Goal: Information Seeking & Learning: Learn about a topic

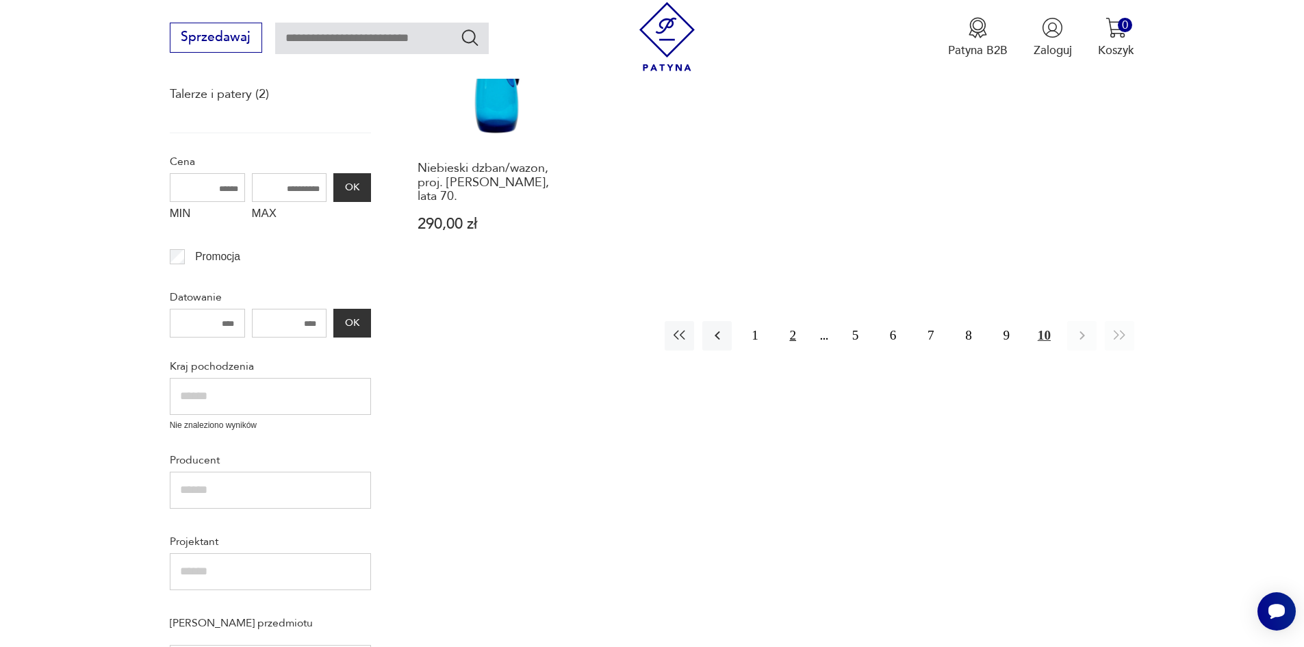
scroll to position [218, 0]
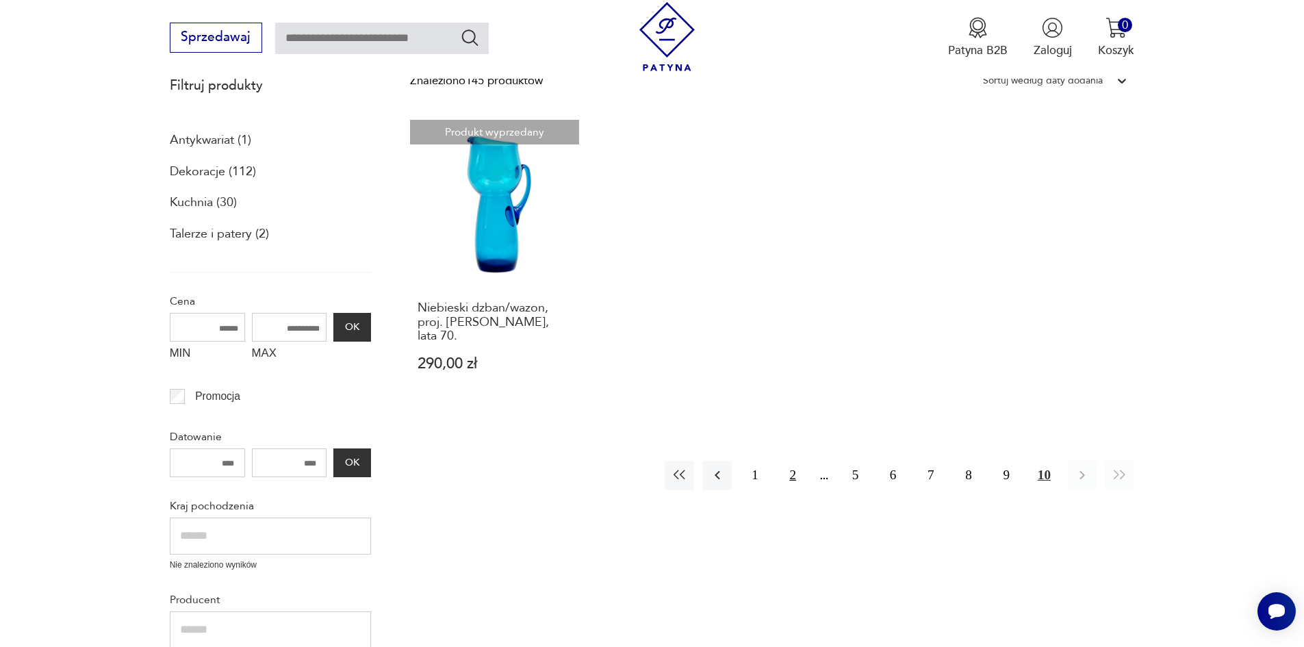
click at [790, 463] on button "2" at bounding box center [792, 475] width 29 height 29
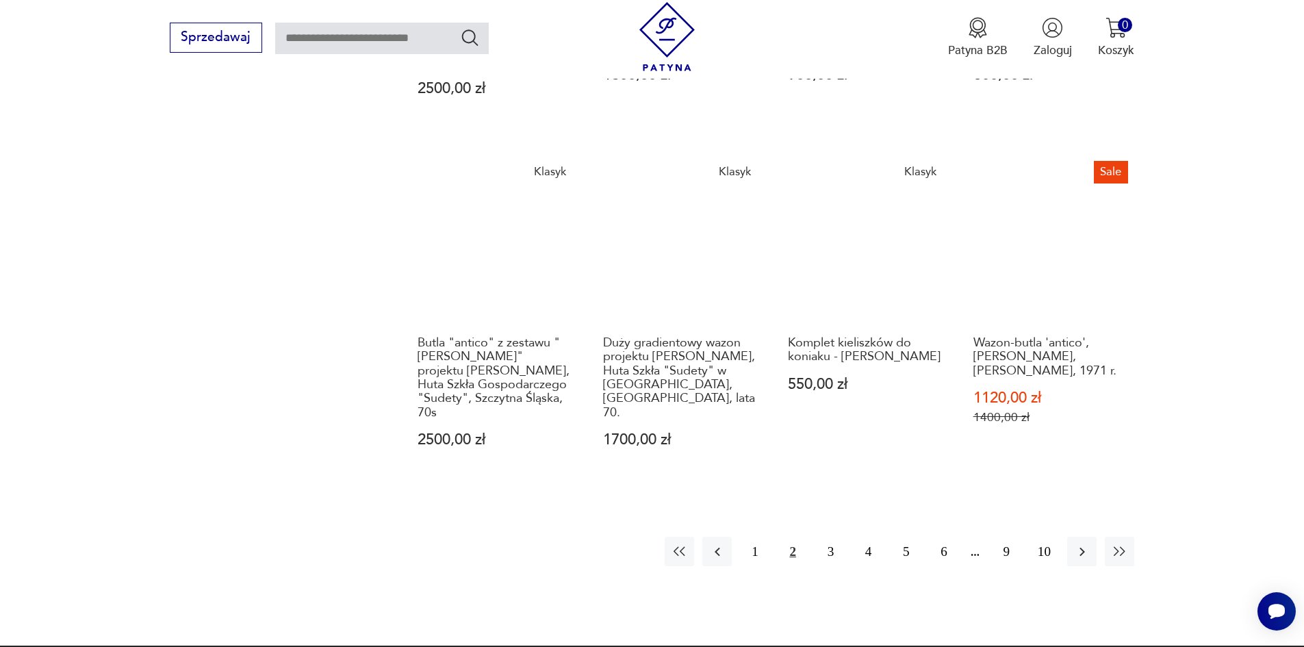
scroll to position [1382, 0]
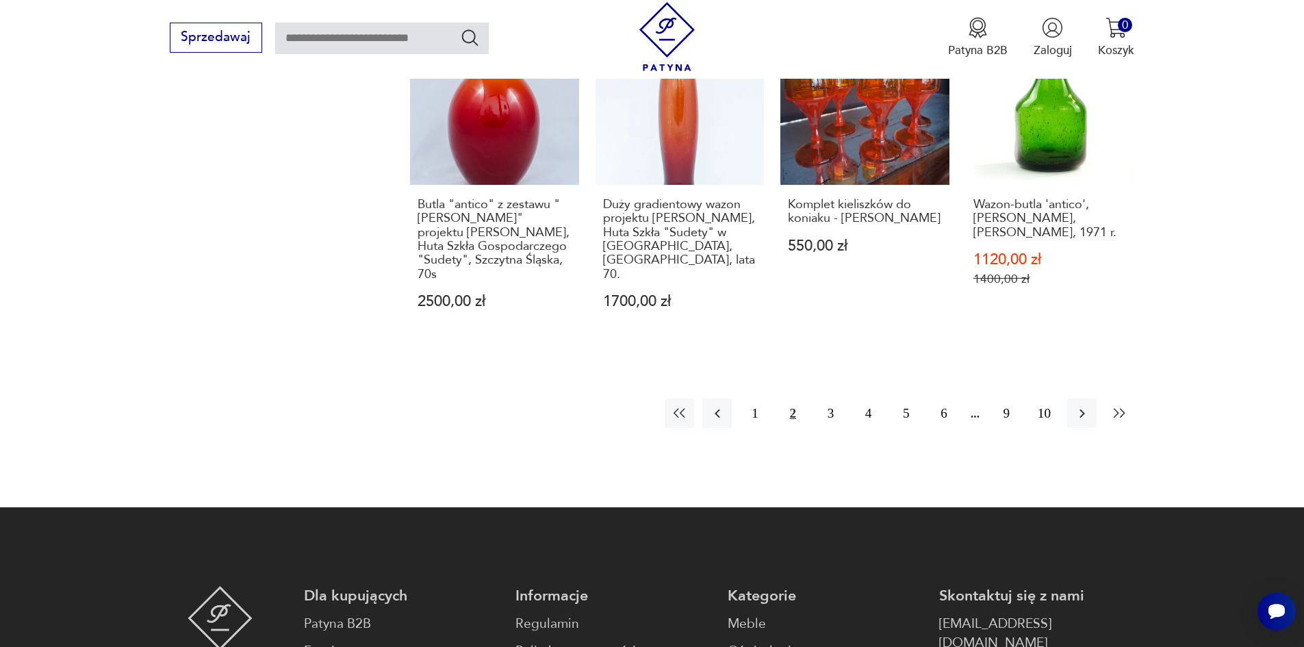
click at [1120, 408] on icon "button" at bounding box center [1120, 413] width 12 height 10
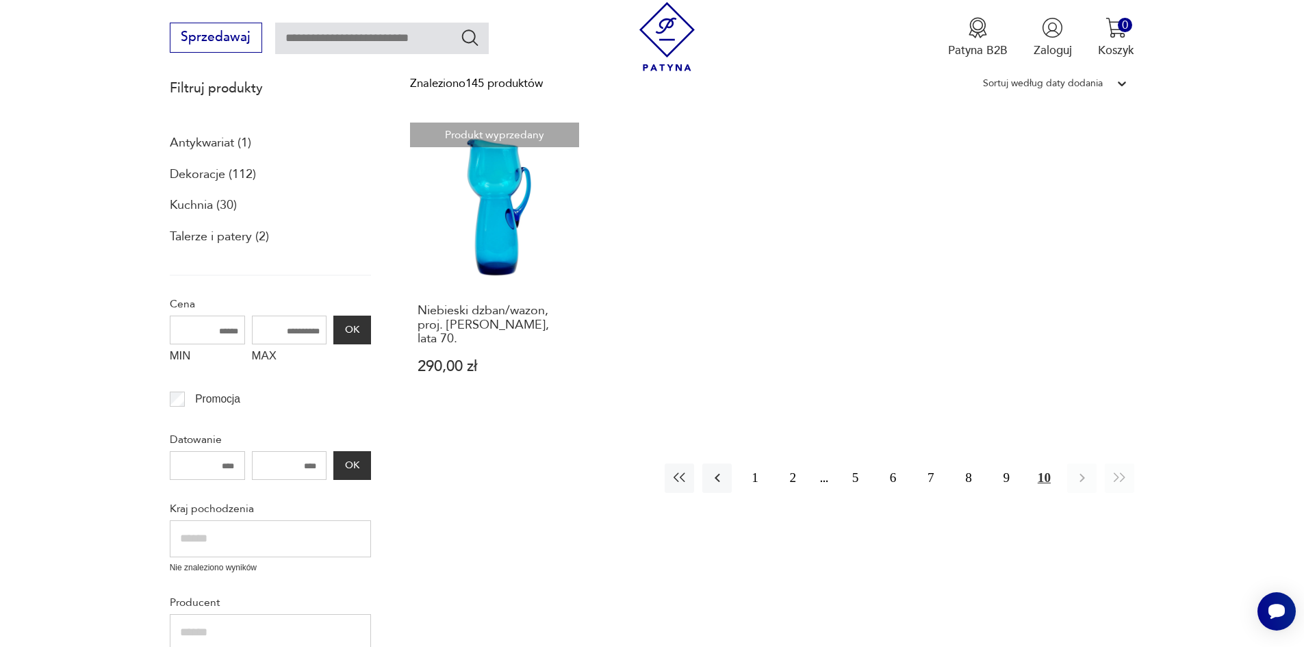
scroll to position [218, 0]
click at [858, 463] on button "5" at bounding box center [854, 475] width 29 height 29
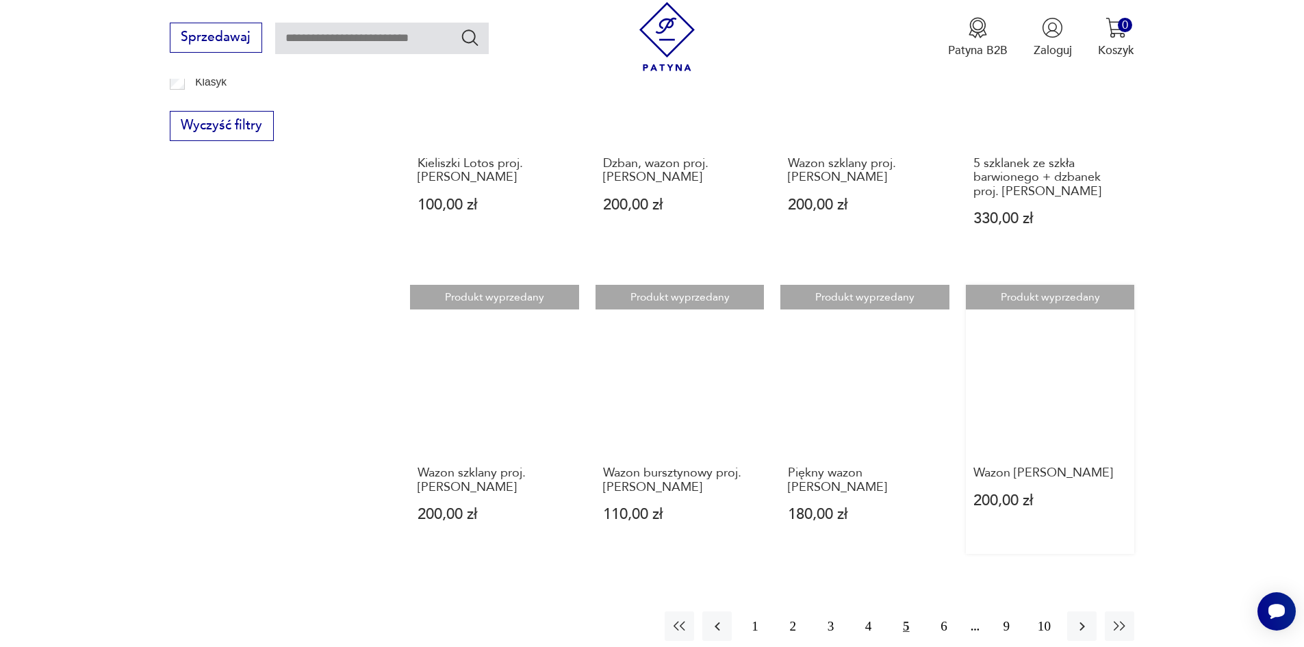
scroll to position [971, 0]
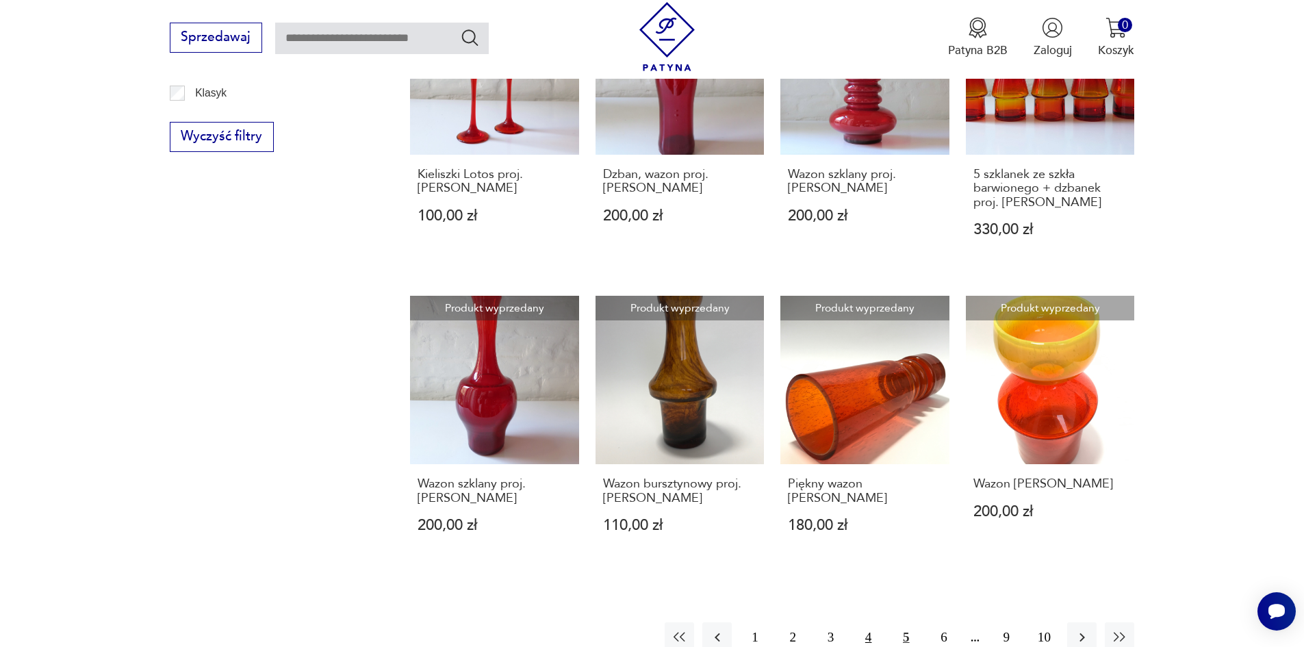
click at [865, 622] on button "4" at bounding box center [867, 636] width 29 height 29
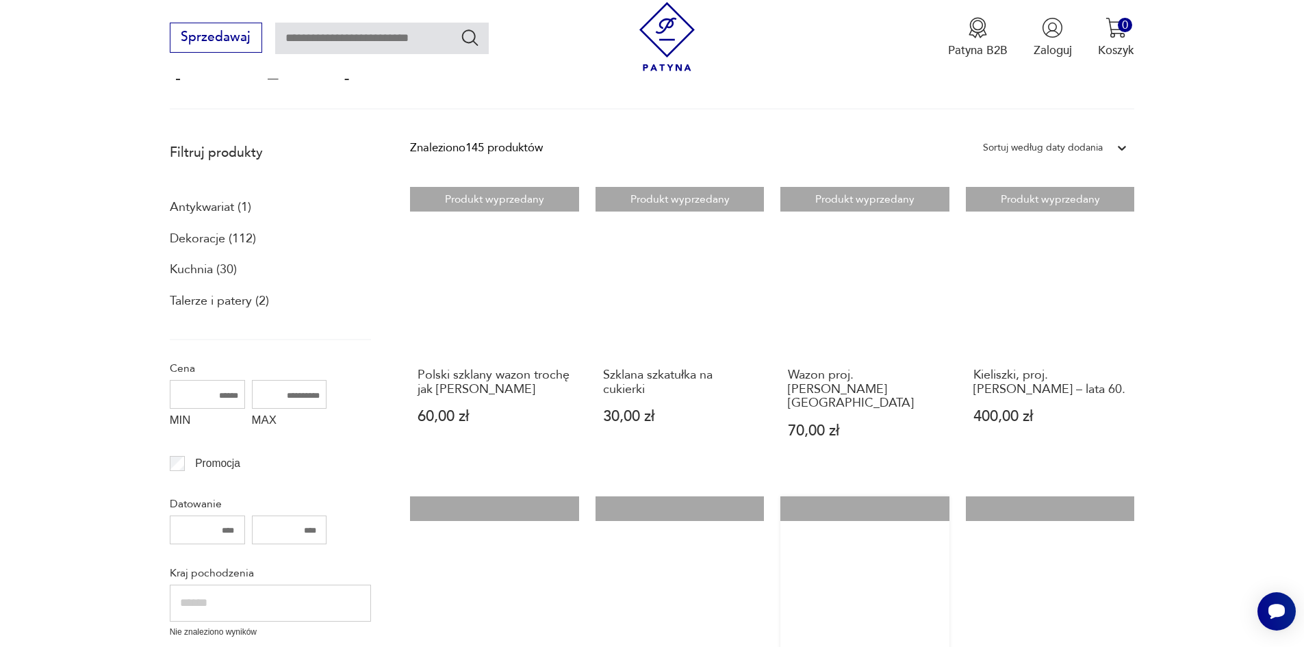
scroll to position [81, 0]
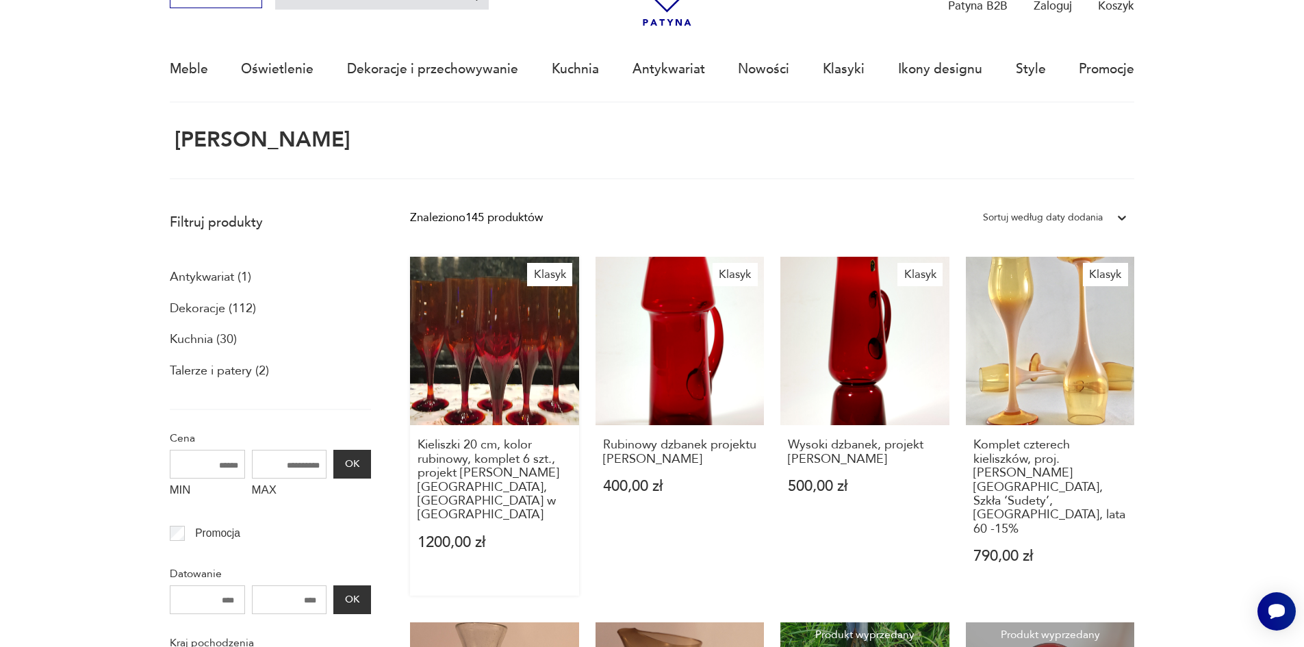
click at [542, 354] on link "Klasyk Kieliszki 20 cm, kolor rubinowy, komplet 6 szt., projekt [PERSON_NAME][G…" at bounding box center [494, 426] width 169 height 339
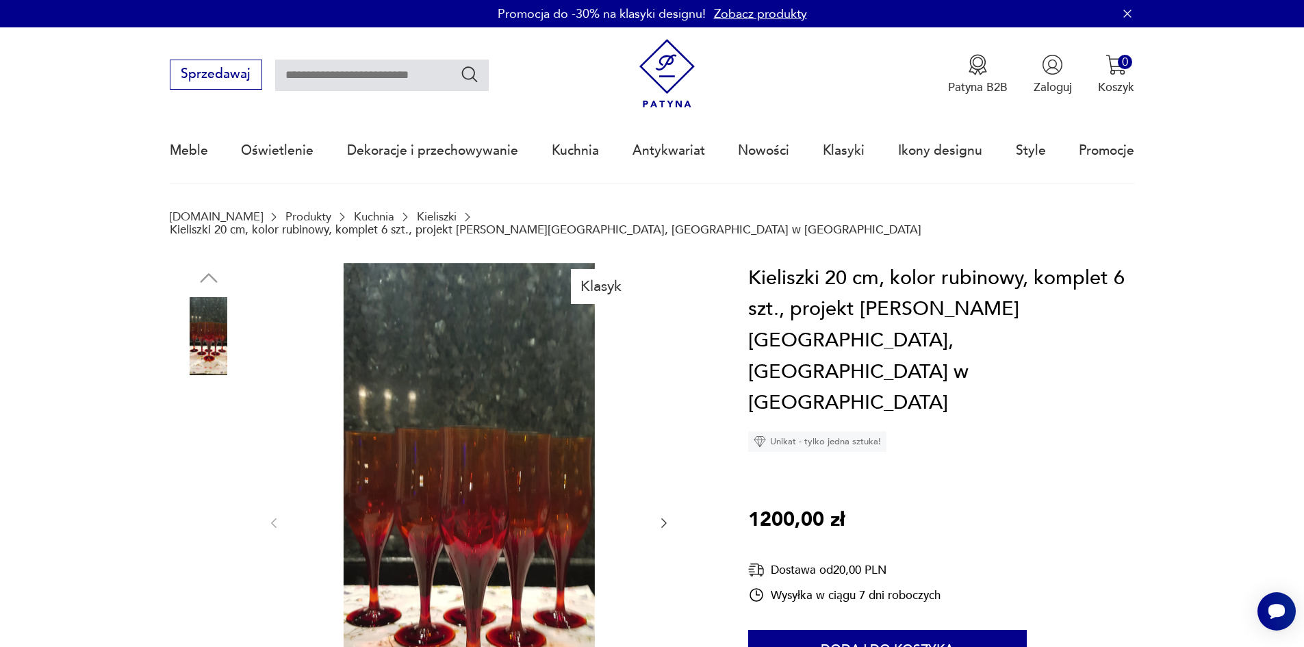
click at [205, 504] on img at bounding box center [209, 511] width 78 height 78
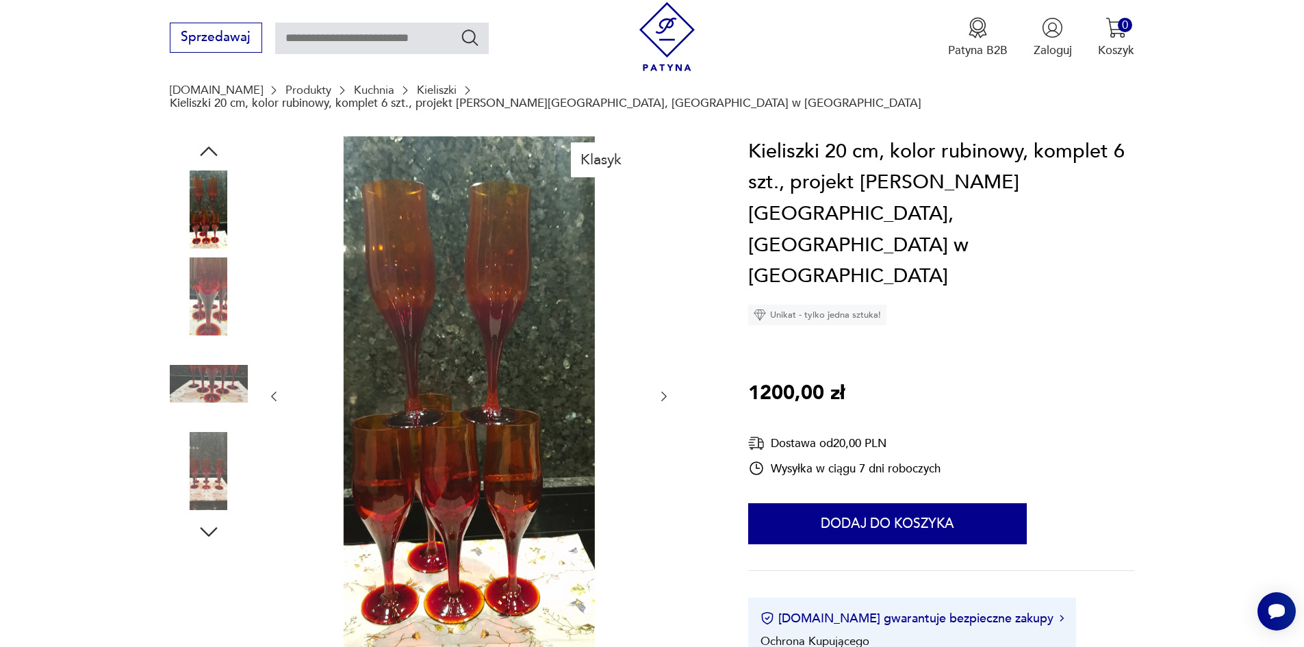
scroll to position [137, 0]
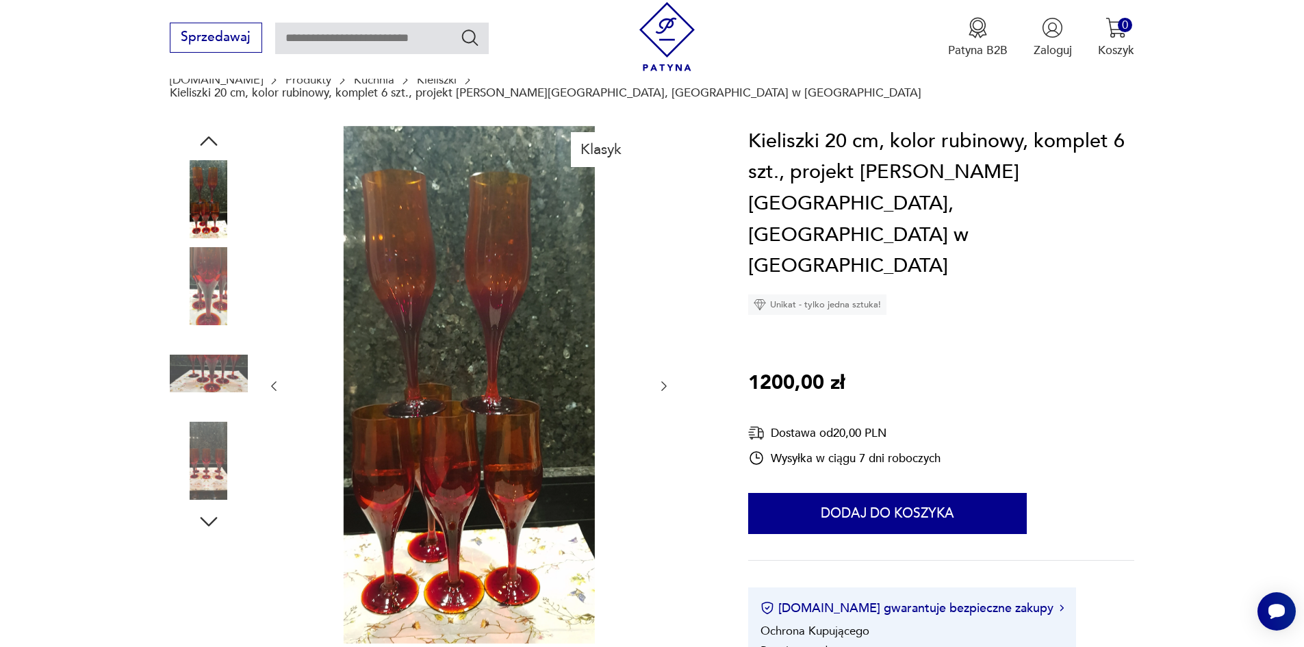
click at [209, 452] on img at bounding box center [209, 461] width 78 height 78
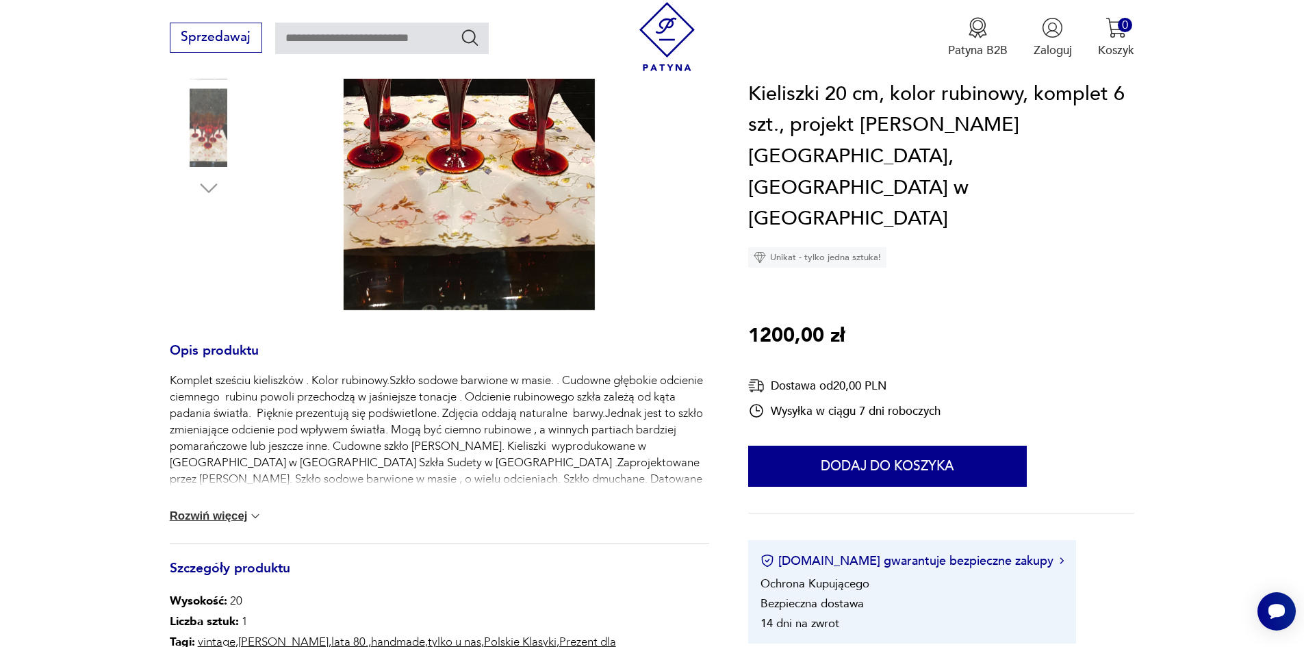
scroll to position [479, 0]
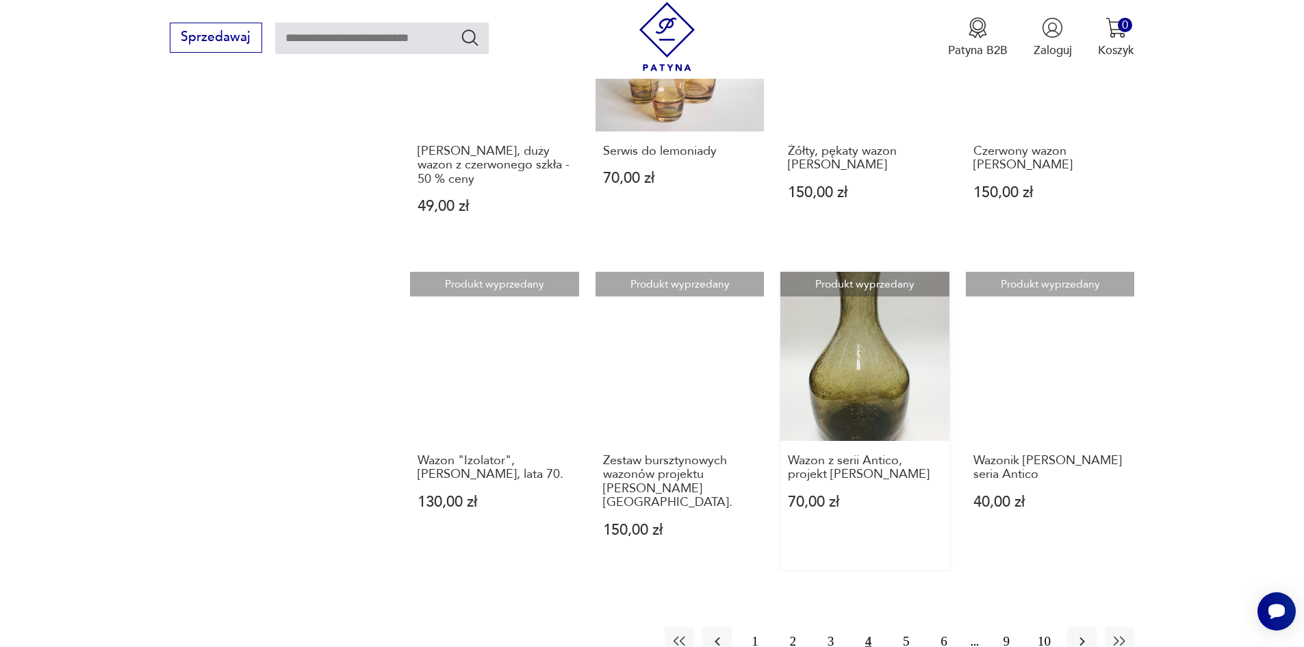
scroll to position [1175, 0]
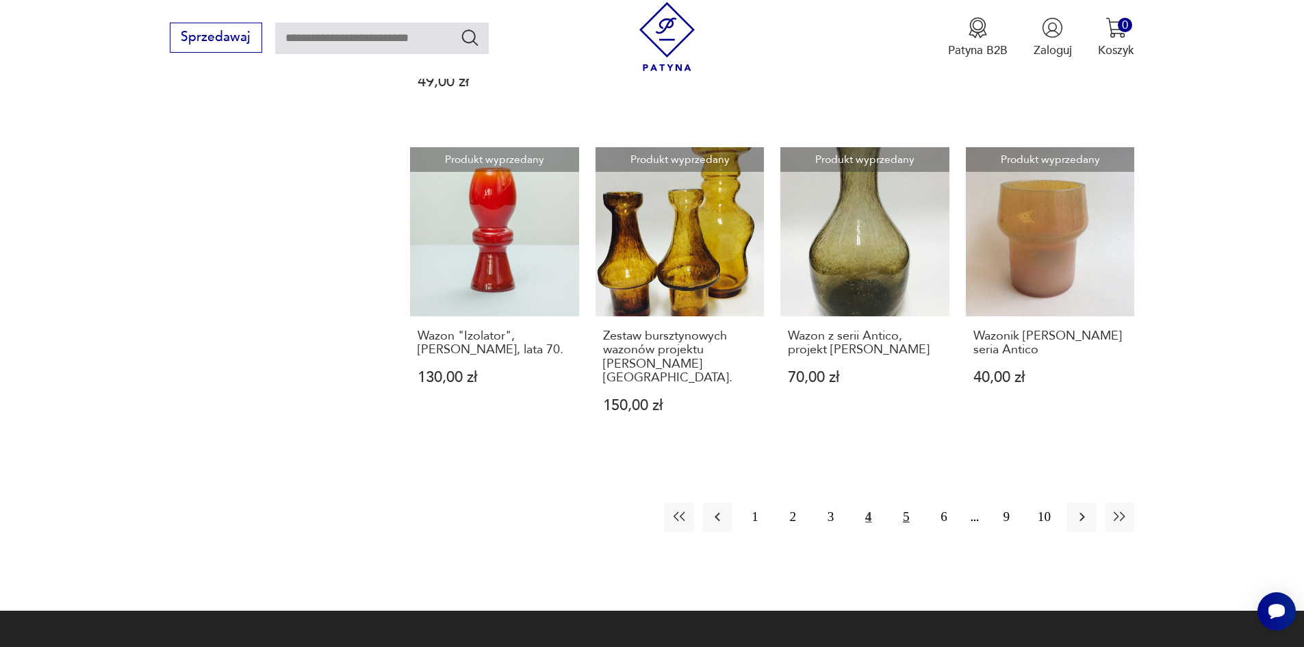
click at [912, 502] on button "5" at bounding box center [905, 516] width 29 height 29
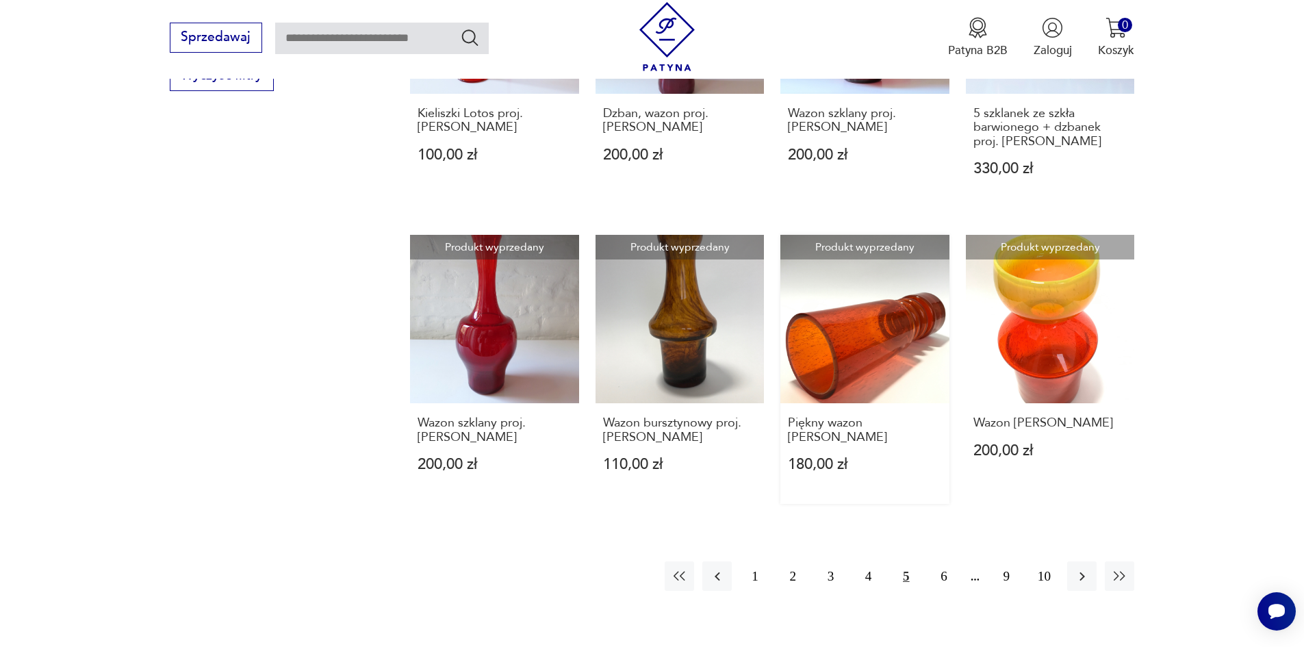
scroll to position [1040, 0]
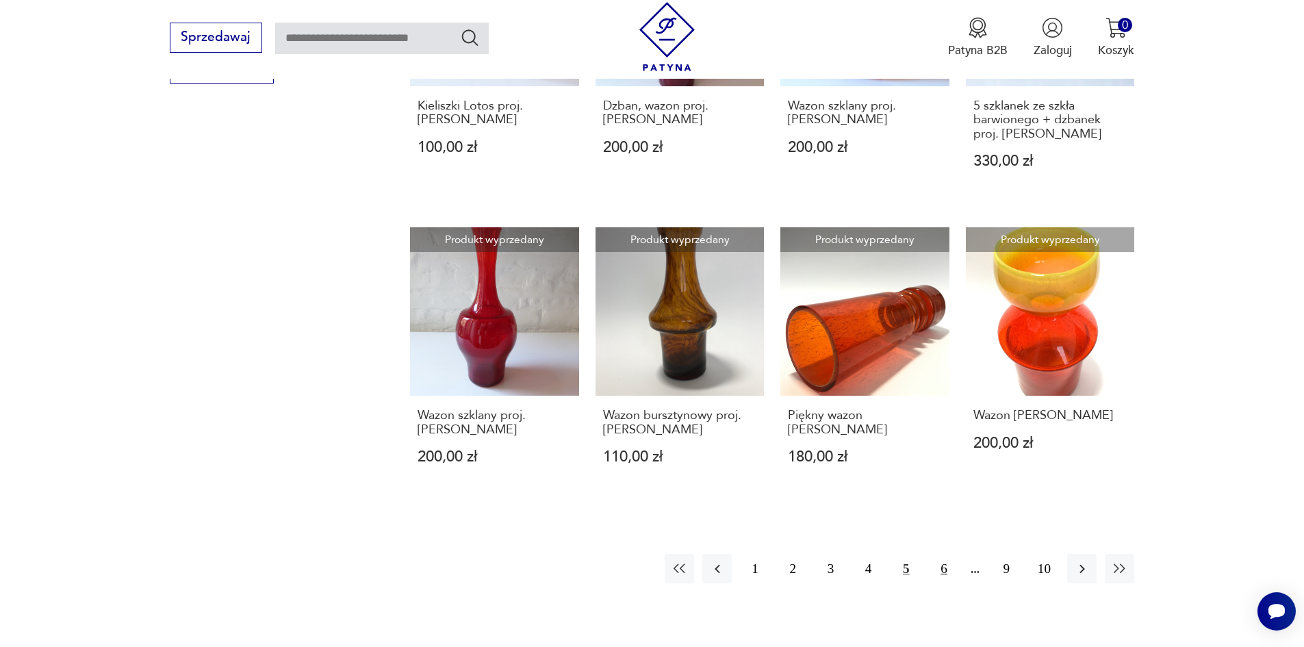
click at [945, 554] on button "6" at bounding box center [943, 568] width 29 height 29
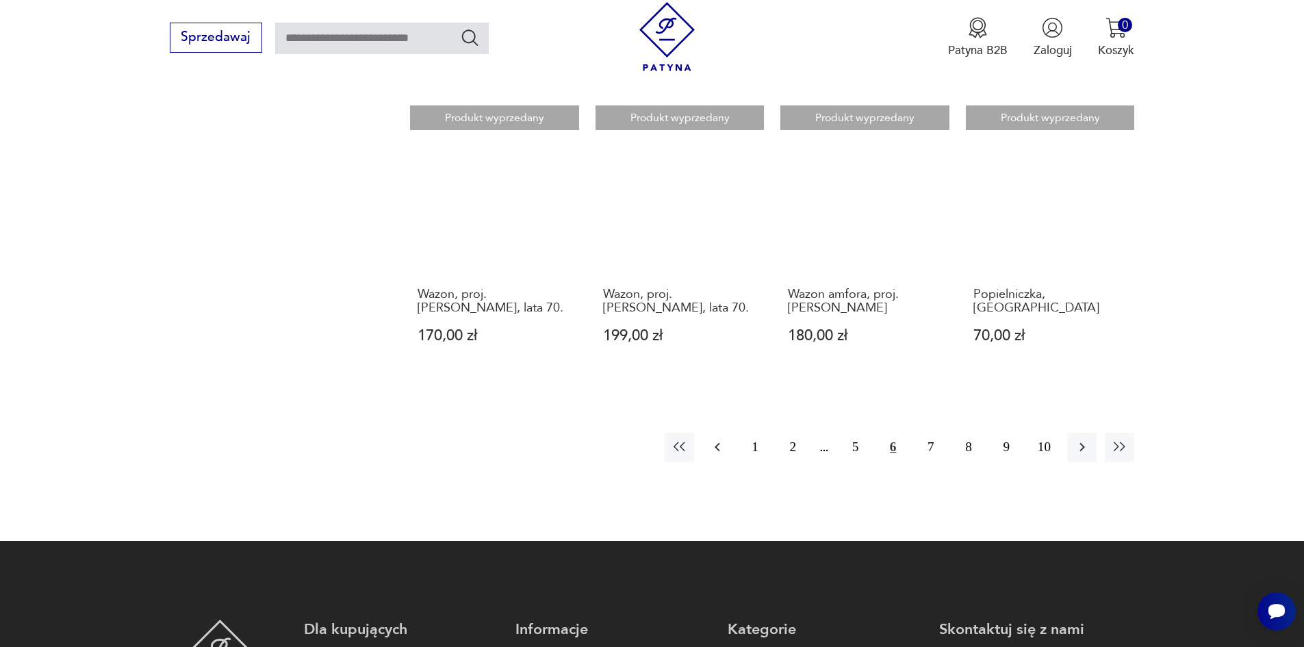
scroll to position [1177, 0]
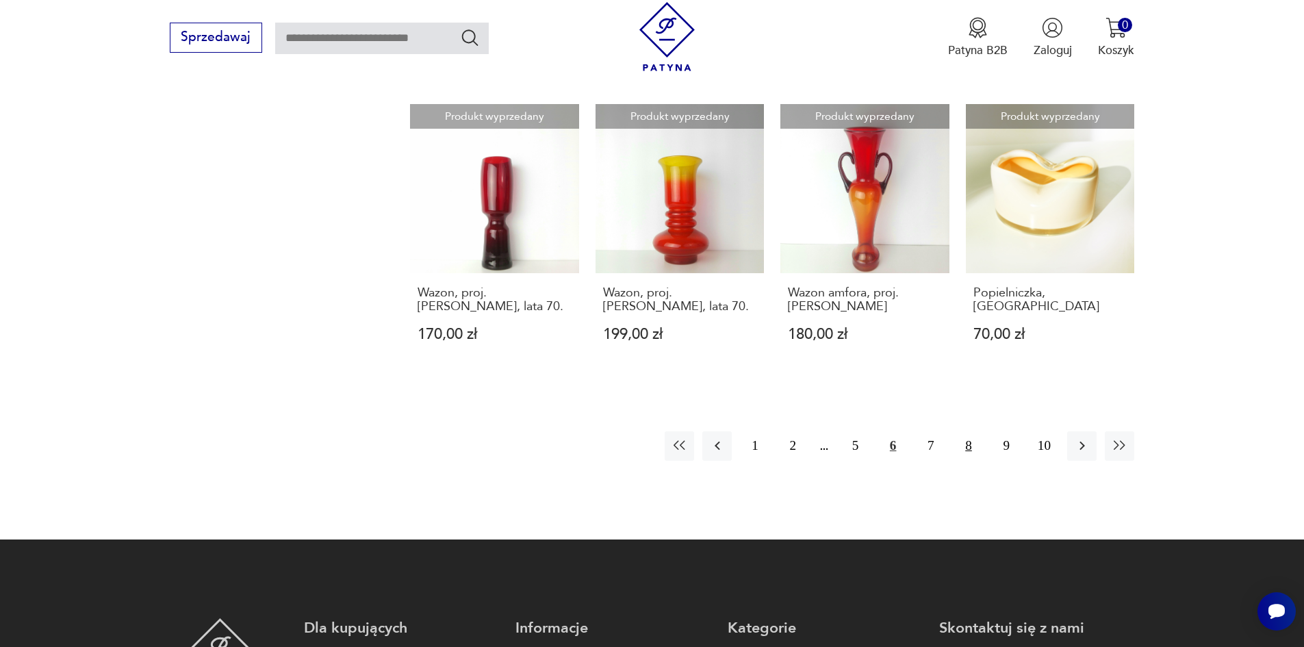
click at [971, 431] on button "8" at bounding box center [967, 445] width 29 height 29
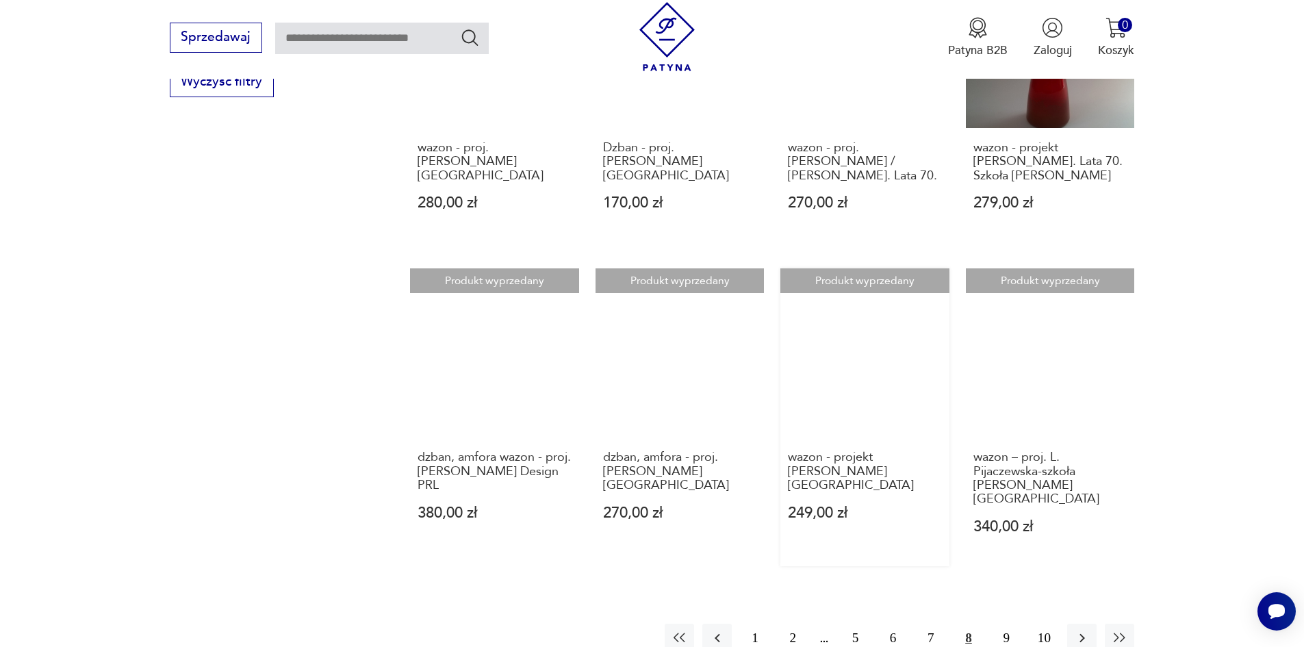
scroll to position [1108, 0]
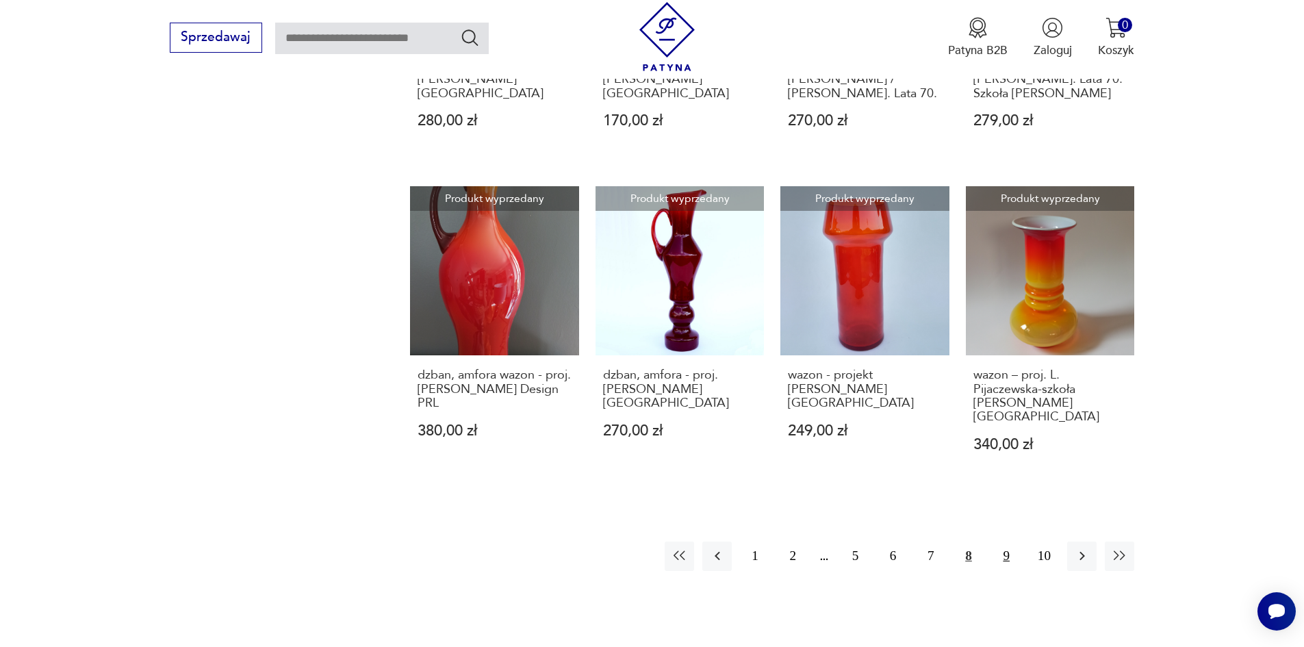
click at [1012, 541] on button "9" at bounding box center [1006, 555] width 29 height 29
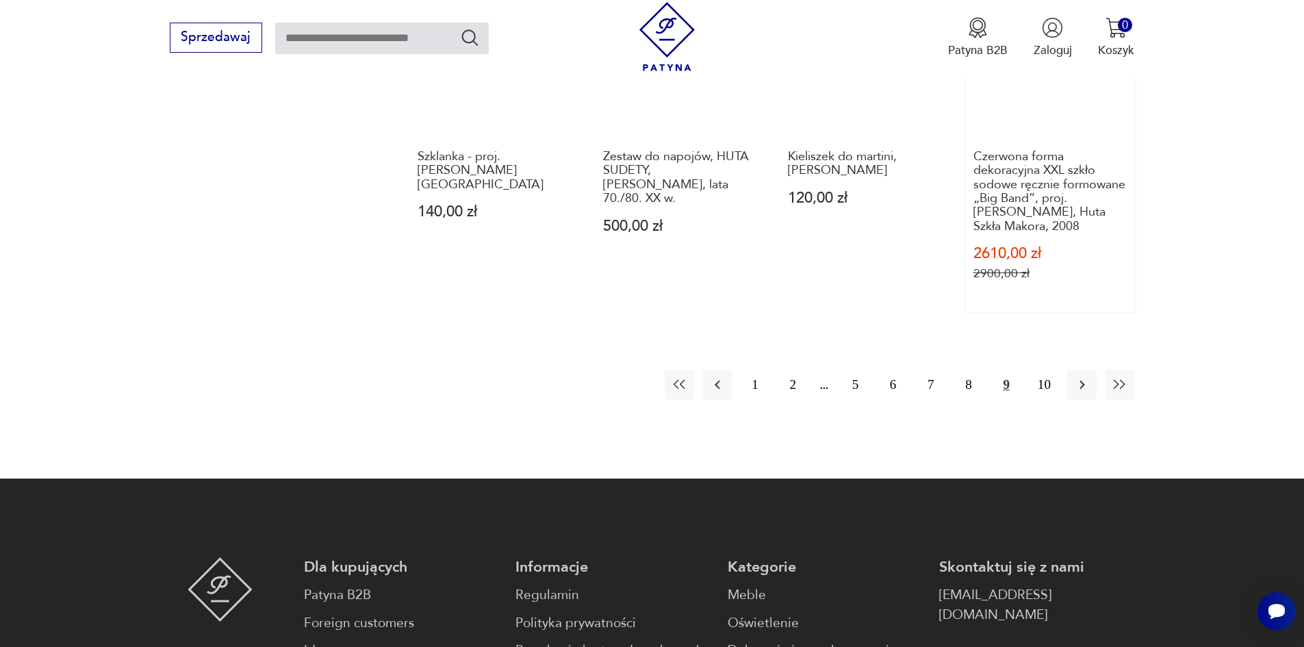
scroll to position [1313, 0]
